Goal: Task Accomplishment & Management: Complete application form

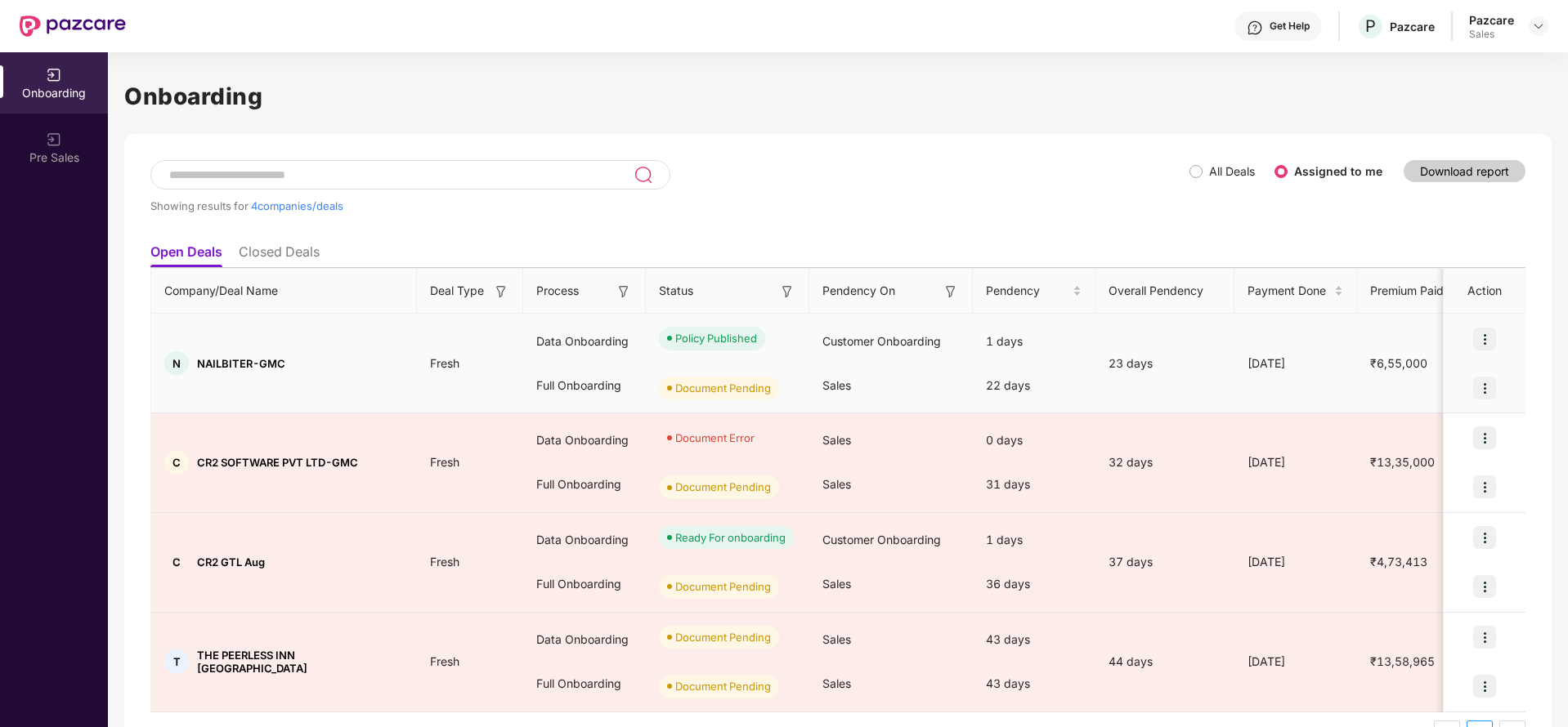
scroll to position [46, 0]
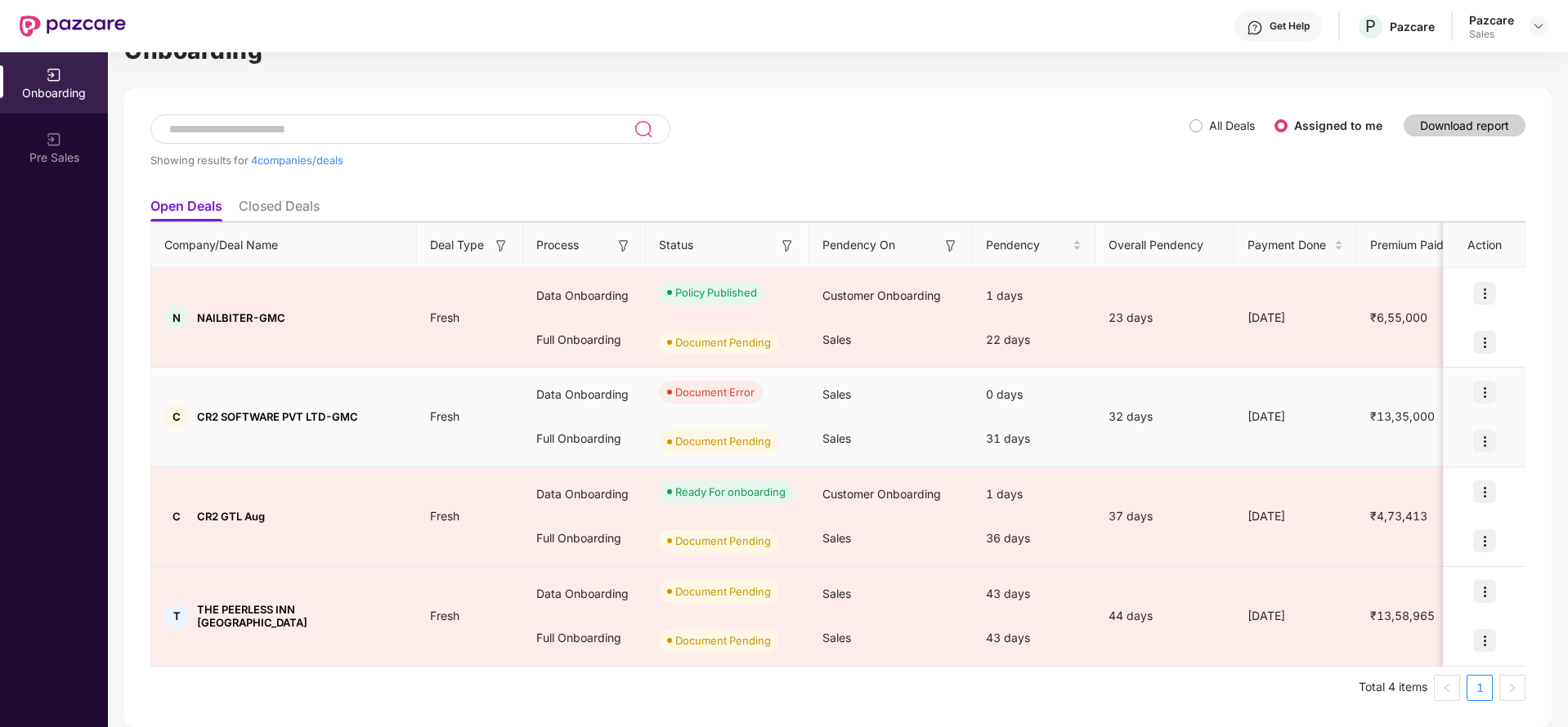
click at [1482, 384] on img at bounding box center [1484, 392] width 23 height 23
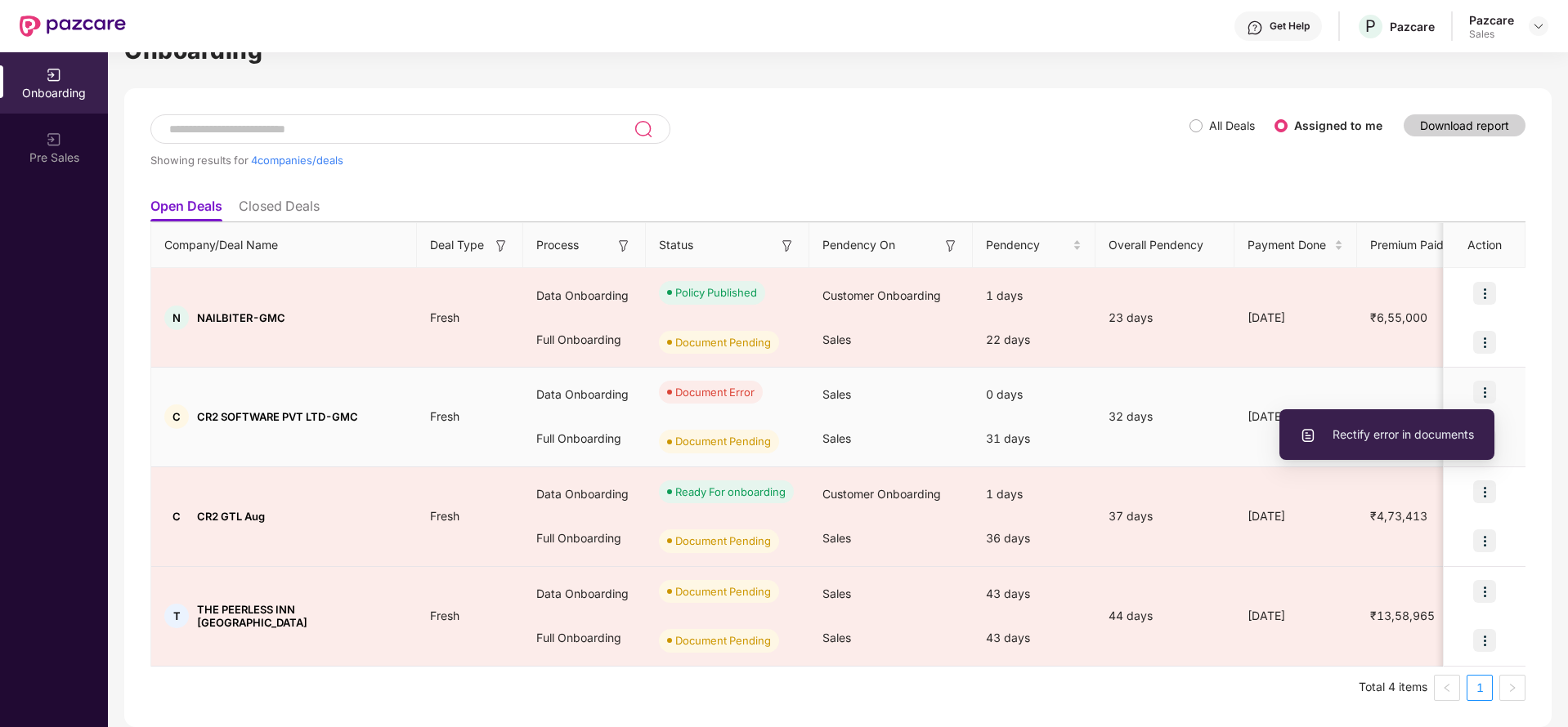
click at [1462, 424] on li "Rectify error in documents" at bounding box center [1386, 434] width 215 height 34
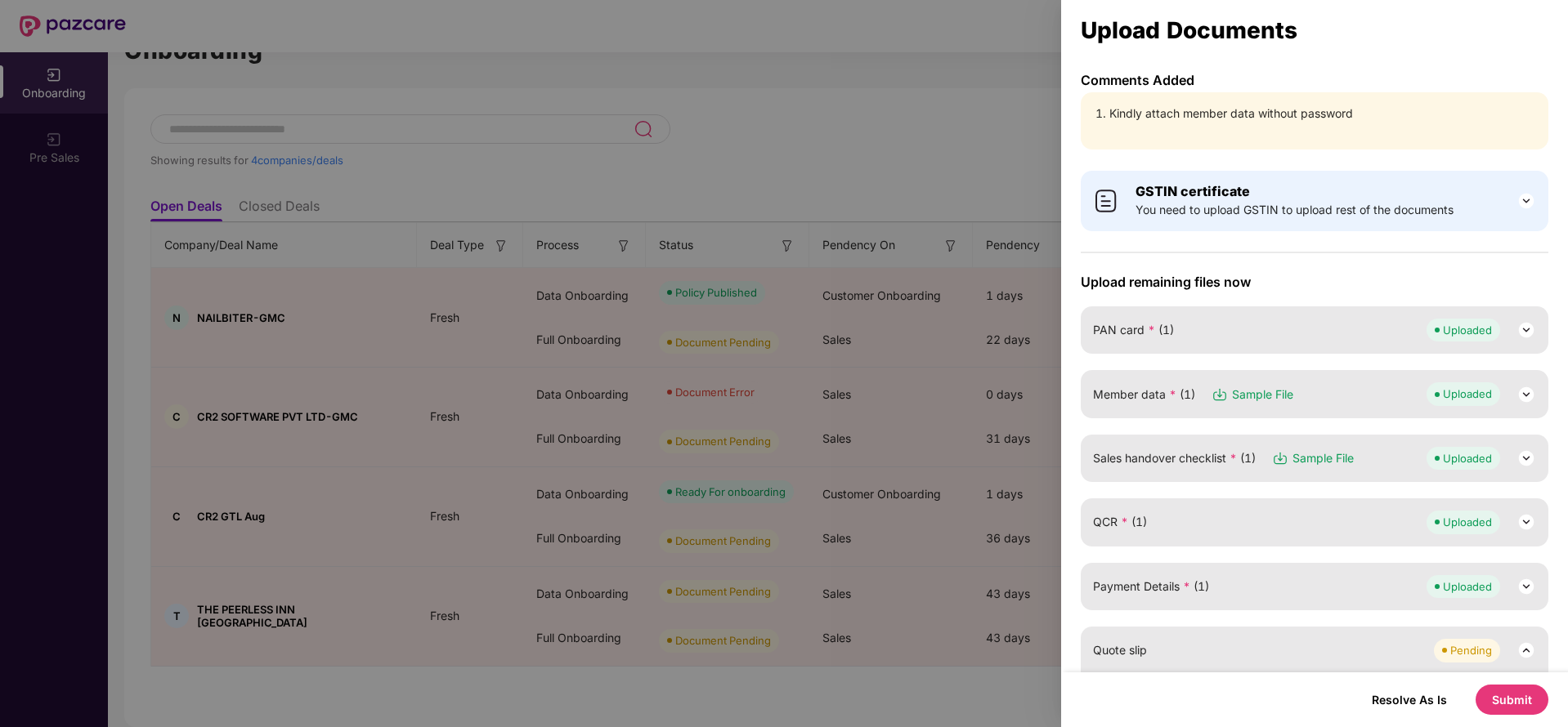
click at [1519, 692] on button "Submit" at bounding box center [1511, 699] width 73 height 30
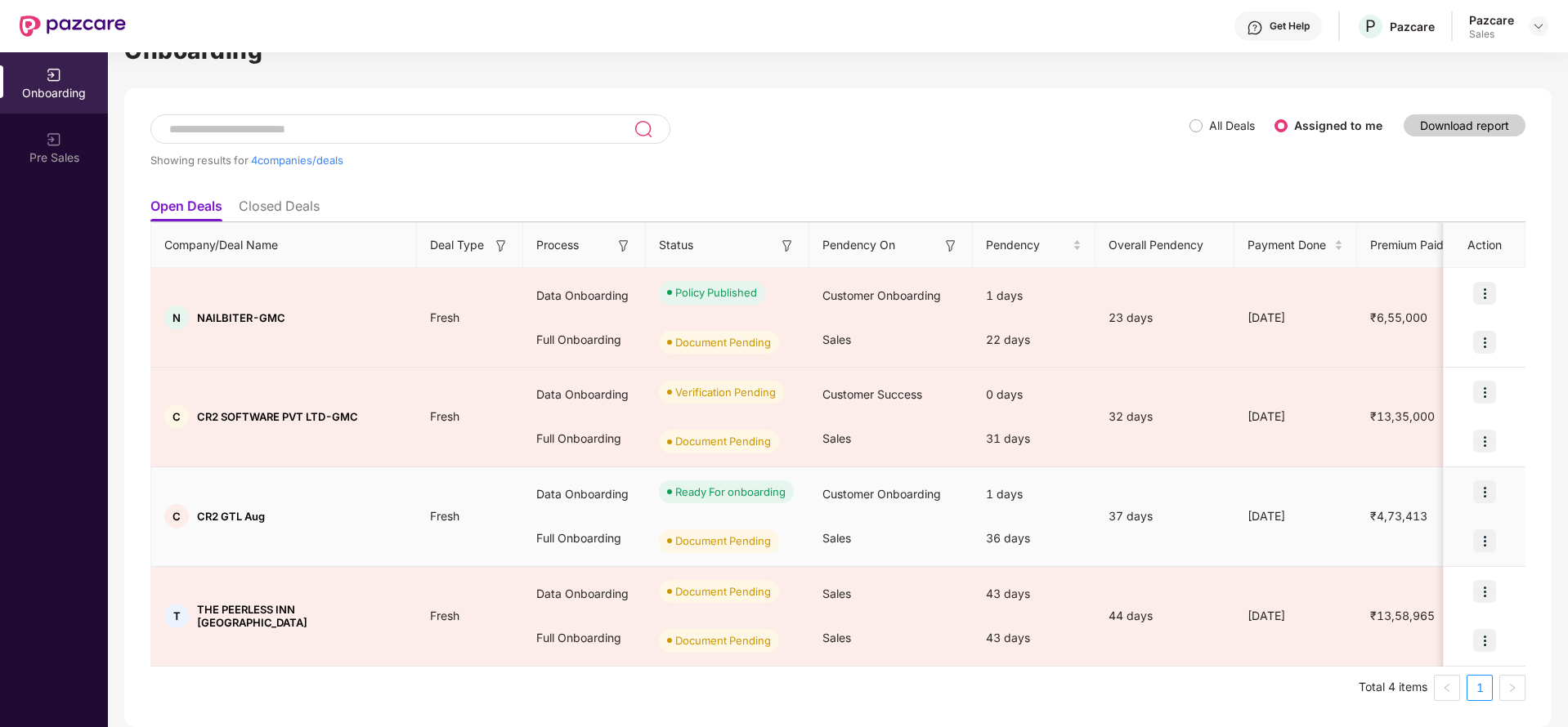
click at [1489, 494] on img at bounding box center [1484, 491] width 23 height 23
click at [1332, 493] on td "[DATE]" at bounding box center [1295, 517] width 123 height 99
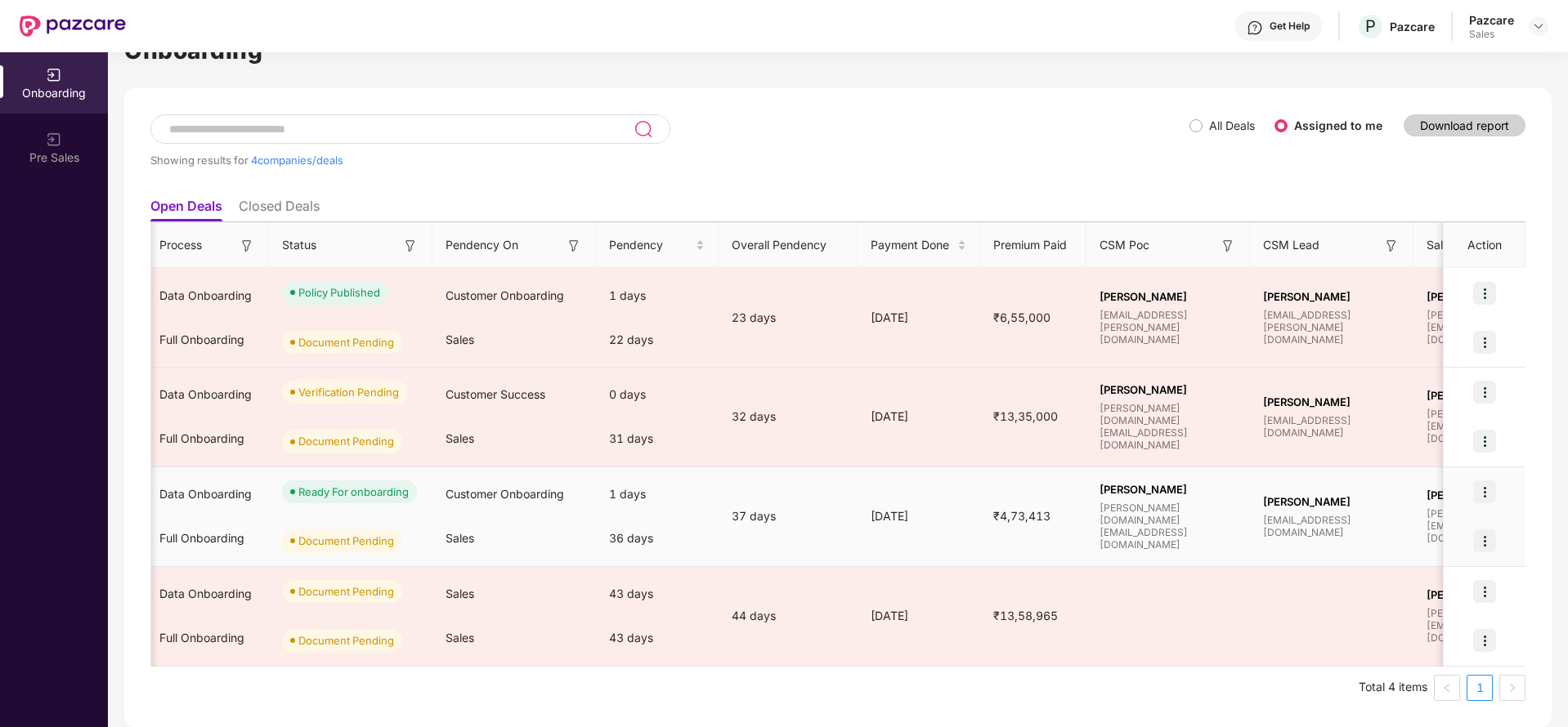
scroll to position [0, 378]
click at [1481, 542] on img at bounding box center [1484, 540] width 23 height 23
click at [1462, 483] on div at bounding box center [1484, 492] width 81 height 49
